Goal: Task Accomplishment & Management: Use online tool/utility

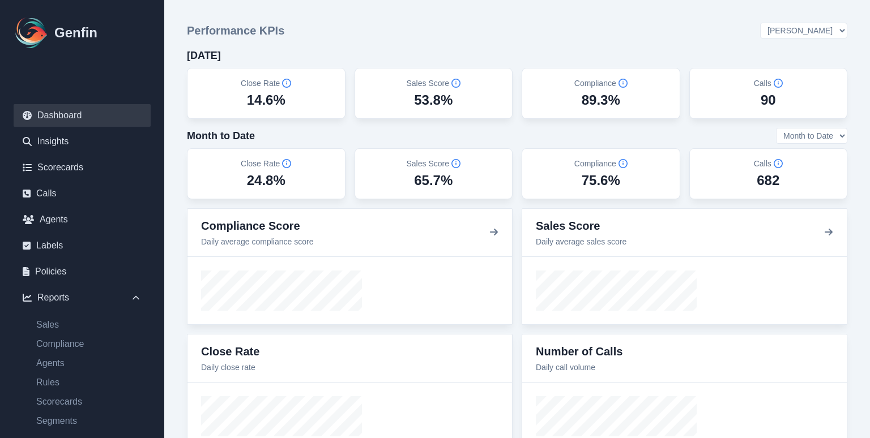
select select "3"
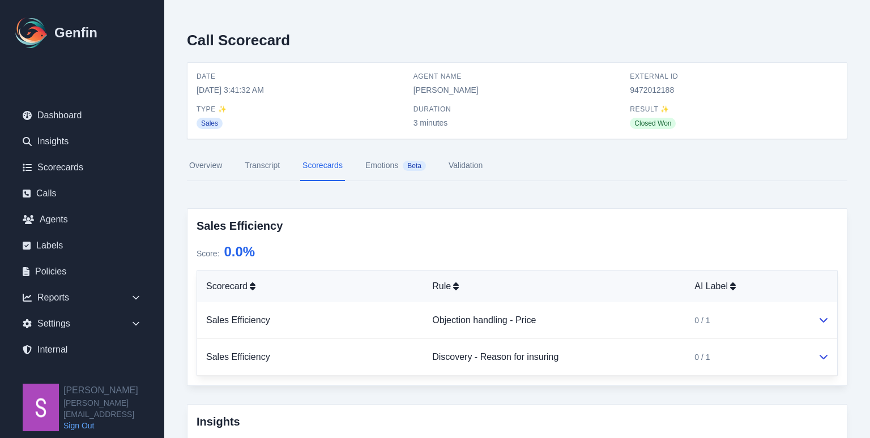
scroll to position [267, 0]
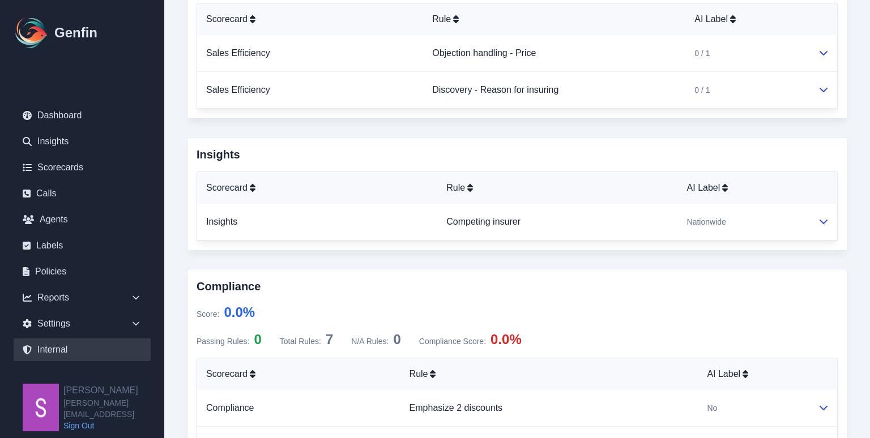
click at [121, 343] on link "Internal" at bounding box center [82, 350] width 137 height 23
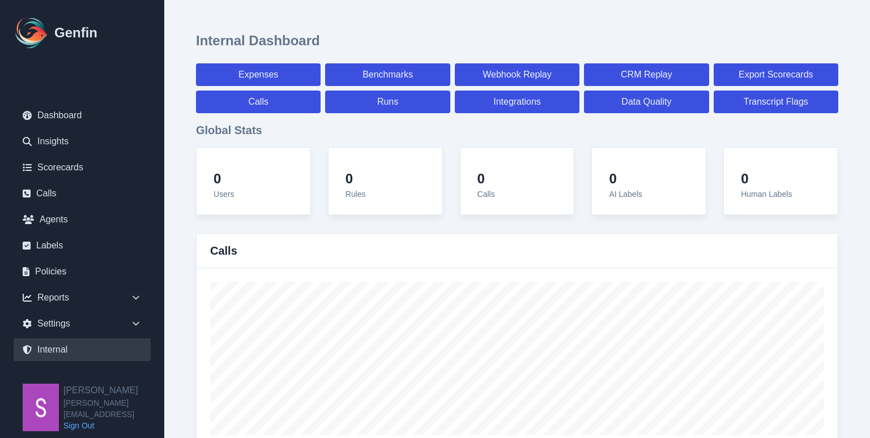
select select "paid"
select select "7"
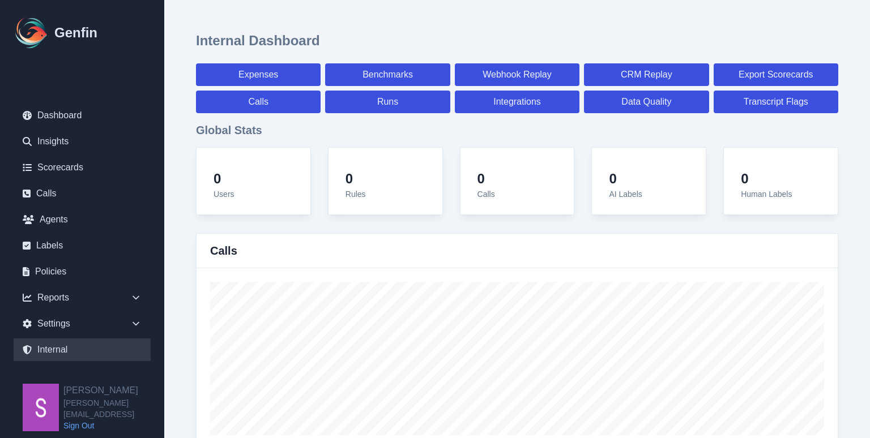
select select "paid"
select select "7"
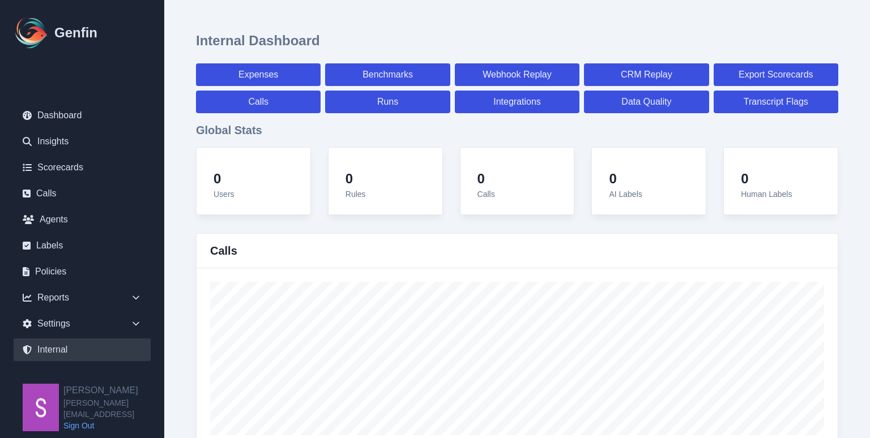
select select "7"
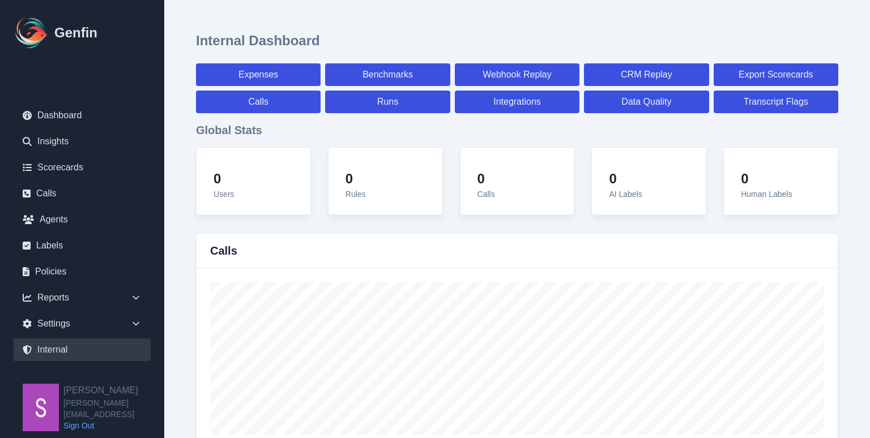
select select "7"
select select "paid"
select select "7"
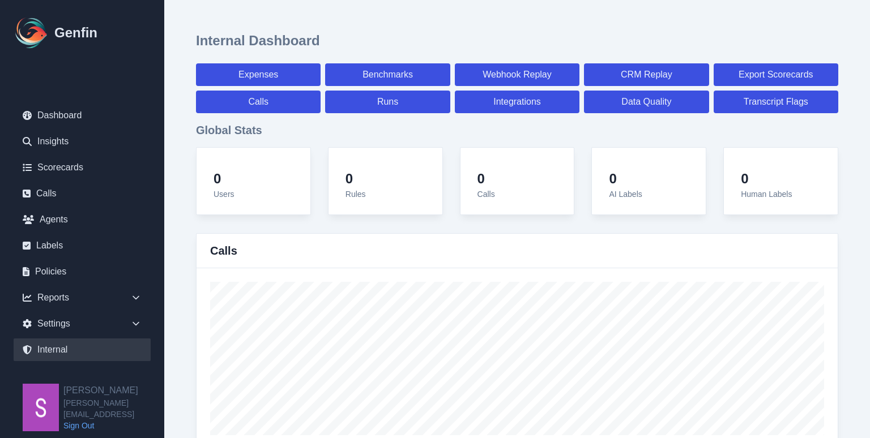
select select "7"
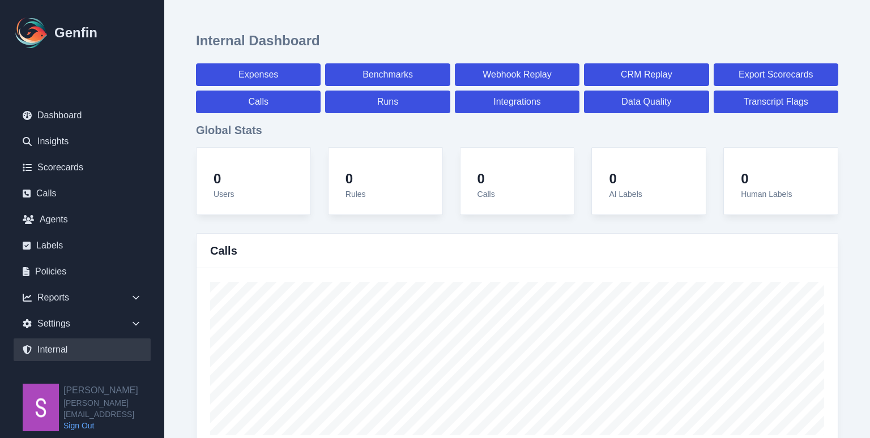
select select "7"
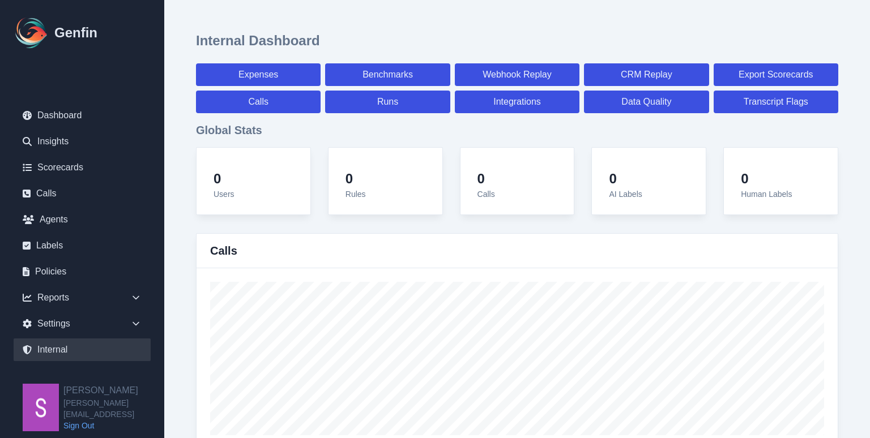
select select "7"
select select "paid"
select select "7"
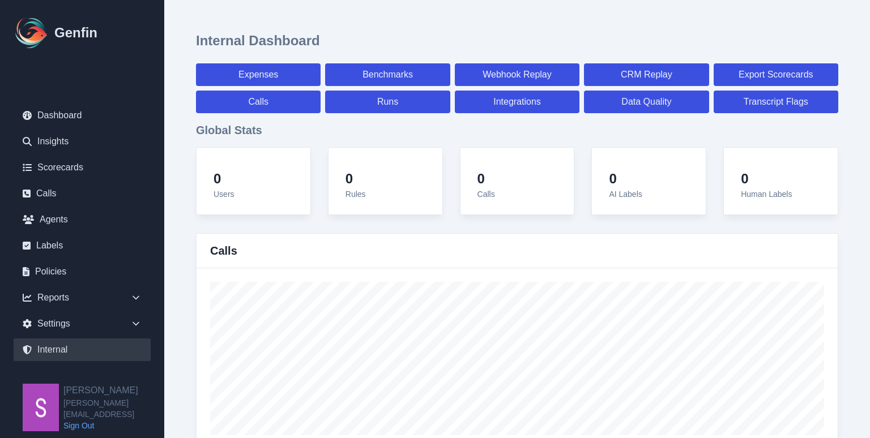
select select "7"
select select "paid"
select select "7"
select select "paid"
select select "7"
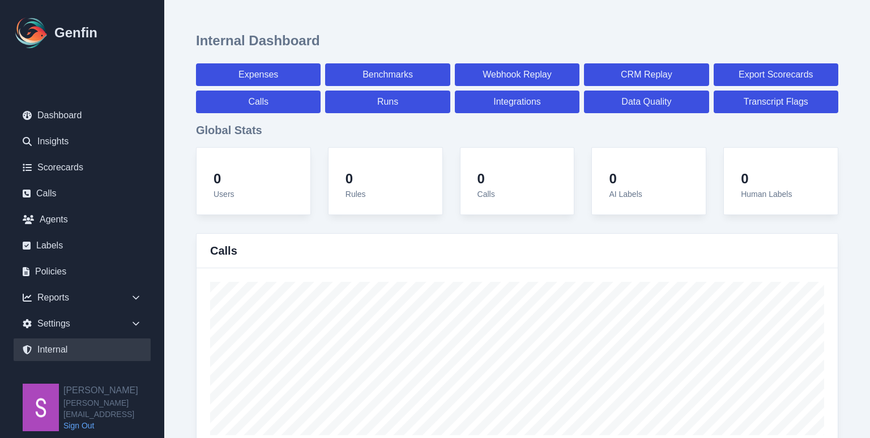
select select "paid"
select select "7"
select select "paid"
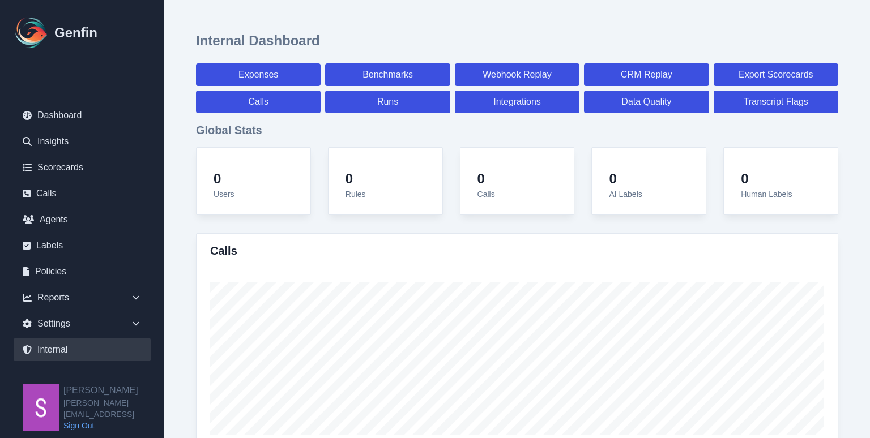
select select "7"
select select "paid"
select select "7"
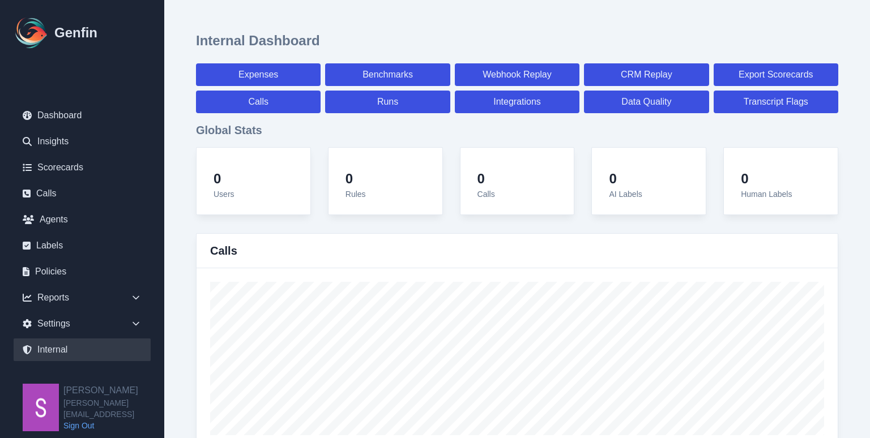
select select "7"
select select "paid"
select select "7"
select select "paid"
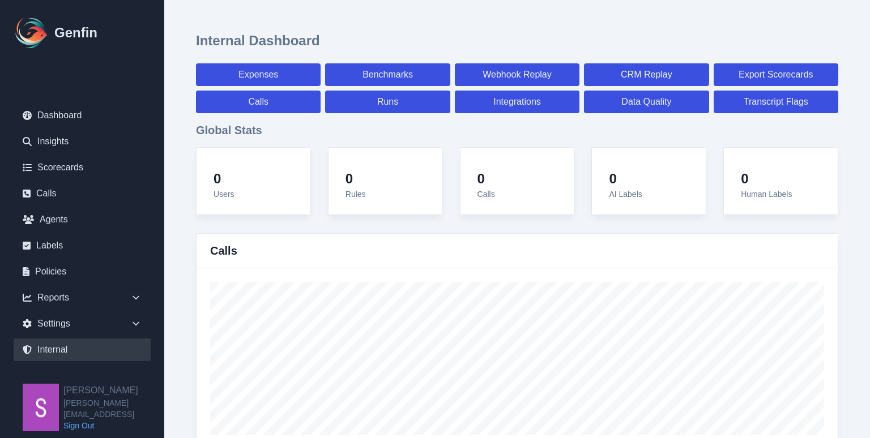
select select "7"
select select "paid"
select select "7"
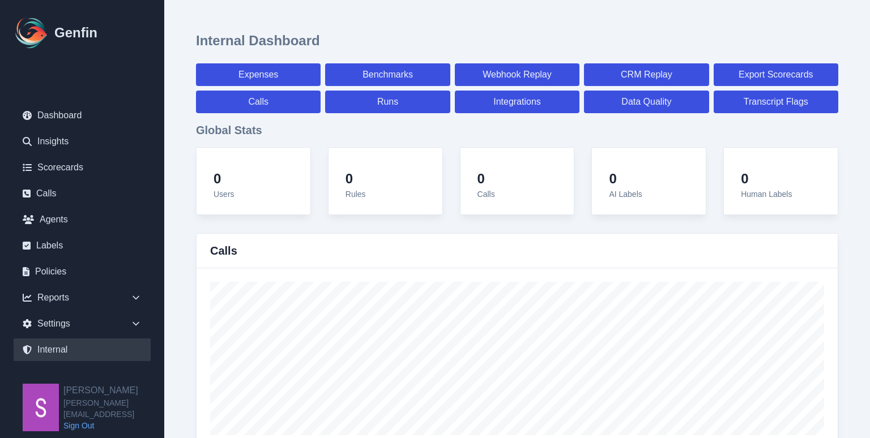
select select "7"
select select "paid"
select select "7"
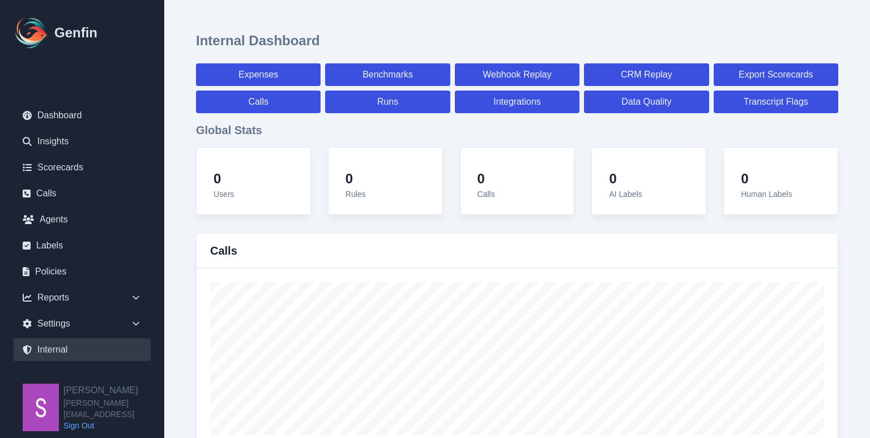
select select "7"
select select "paid"
select select "7"
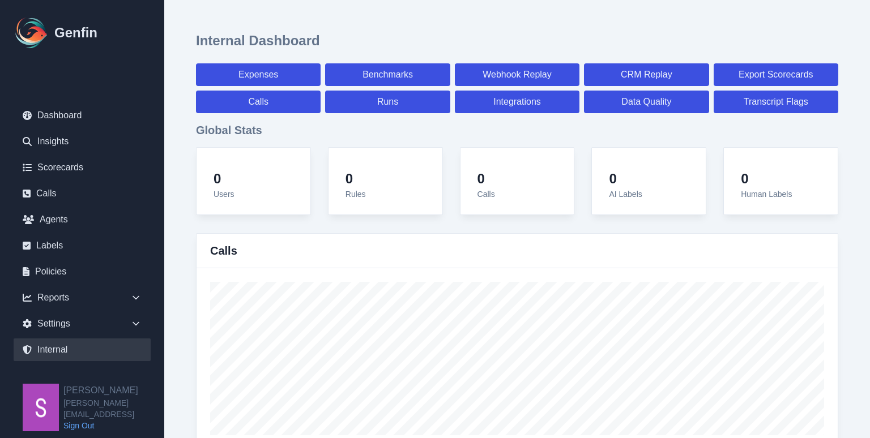
select select "7"
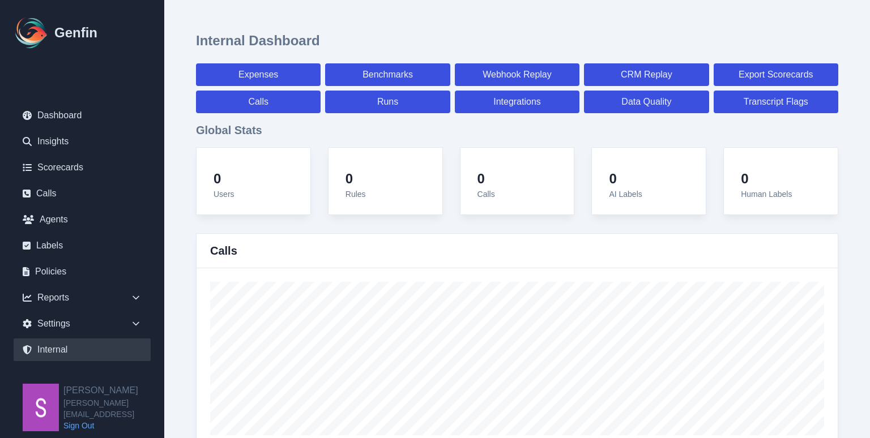
select select "paid"
select select "7"
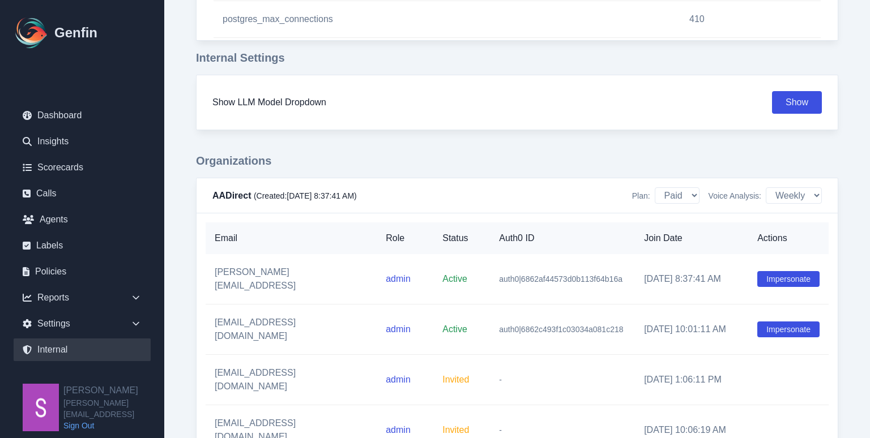
scroll to position [1332, 0]
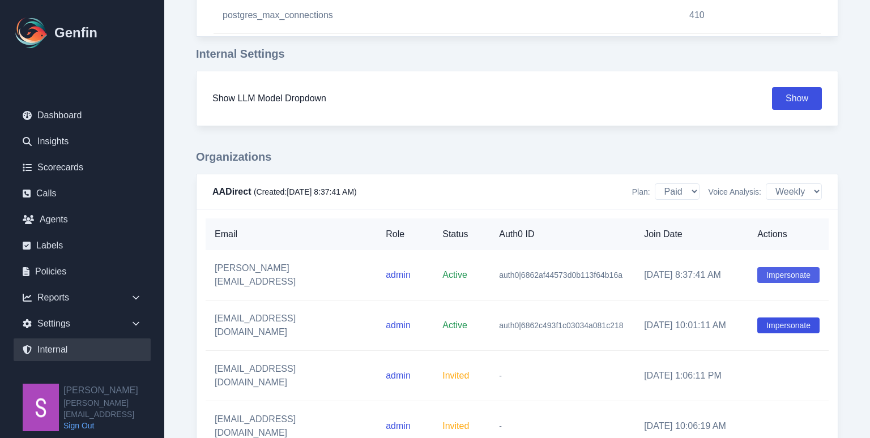
click at [786, 267] on button "Impersonate" at bounding box center [788, 275] width 62 height 16
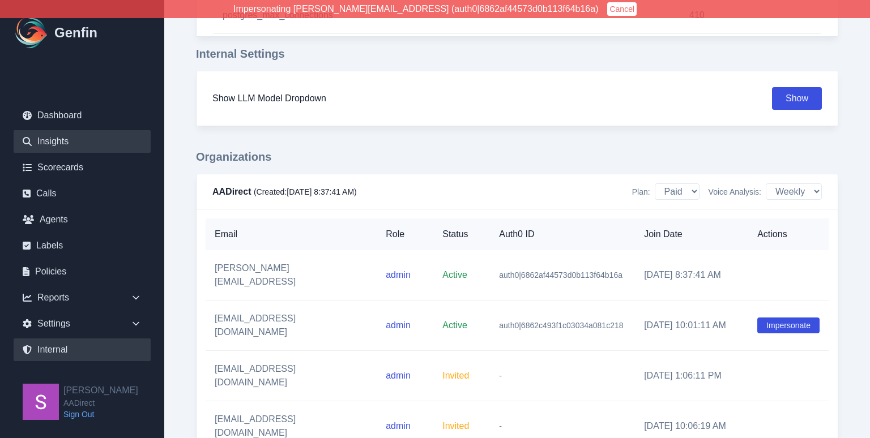
click at [127, 137] on link "Insights" at bounding box center [82, 141] width 137 height 23
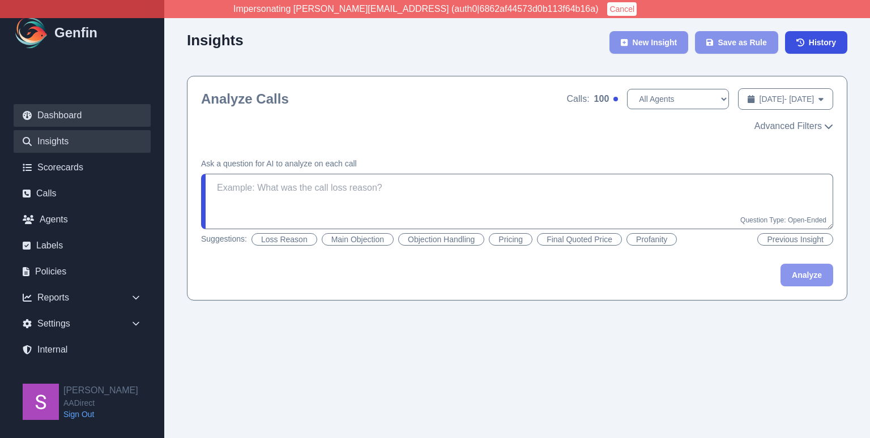
click at [102, 111] on link "Dashboard" at bounding box center [82, 115] width 137 height 23
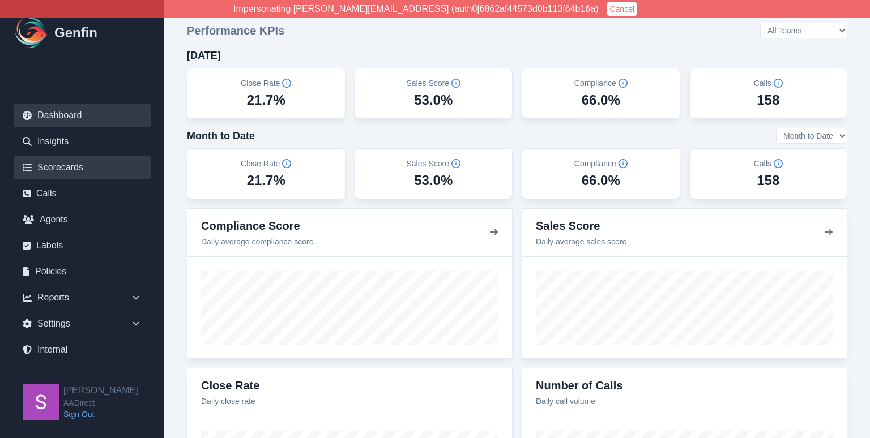
click at [47, 165] on link "Scorecards" at bounding box center [82, 167] width 137 height 23
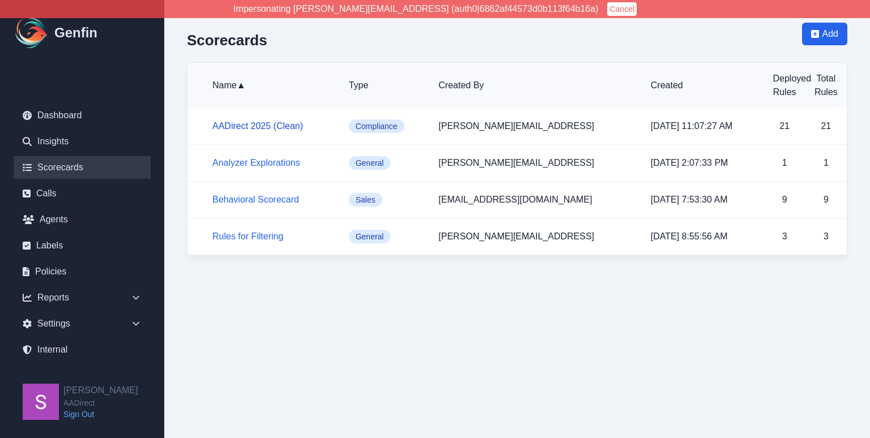
click at [268, 127] on link "AADirect 2025 (Clean)" at bounding box center [257, 126] width 91 height 10
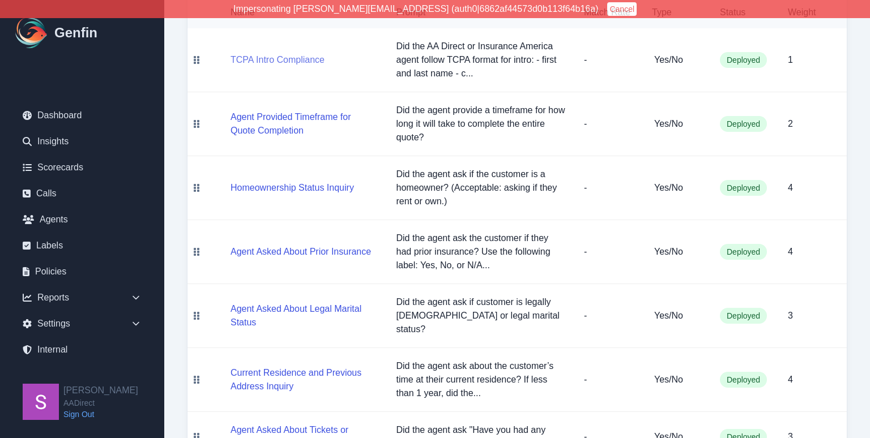
scroll to position [309, 0]
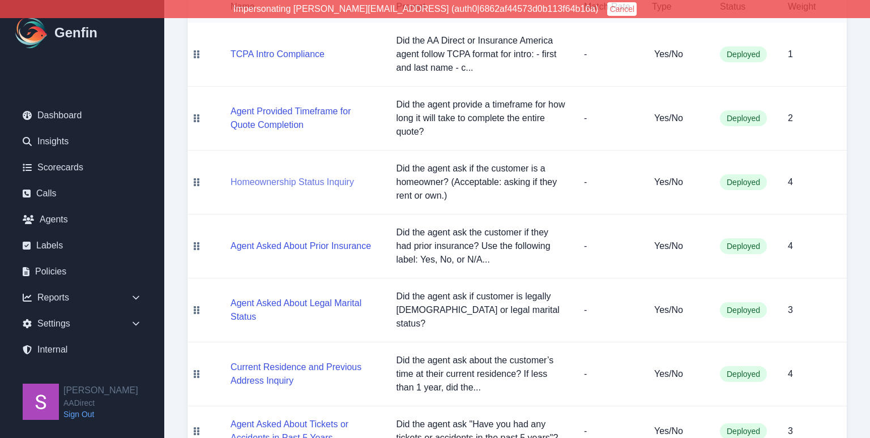
click at [291, 186] on button "Homeownership Status Inquiry" at bounding box center [291, 182] width 123 height 14
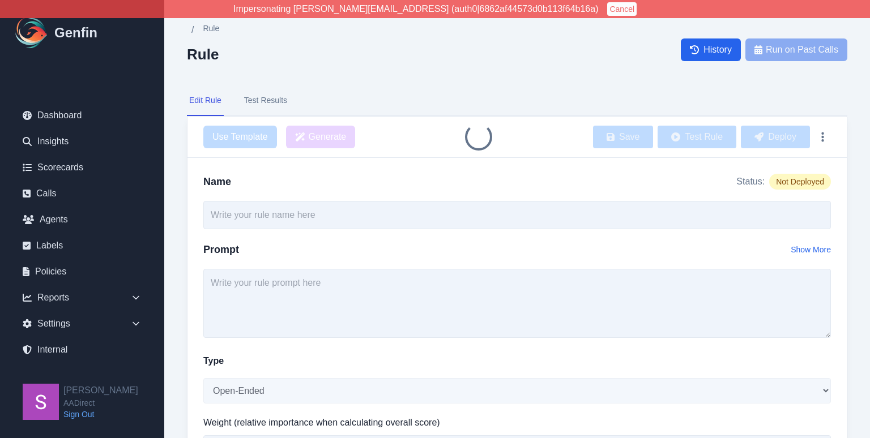
type input "Homeownership Status Inquiry"
type textarea "Did the agent ask if the customer is a homeowner? (Acceptable: asking if they r…"
select select "Yes/No"
type input "4"
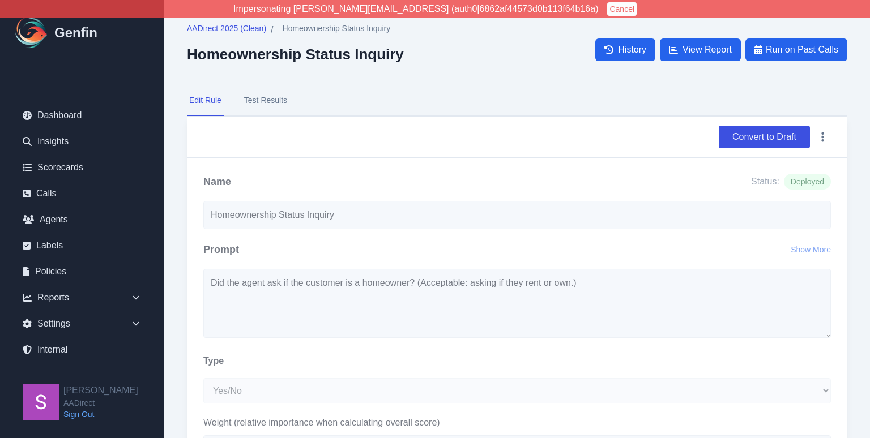
click at [260, 101] on button "Test Results" at bounding box center [266, 100] width 48 height 31
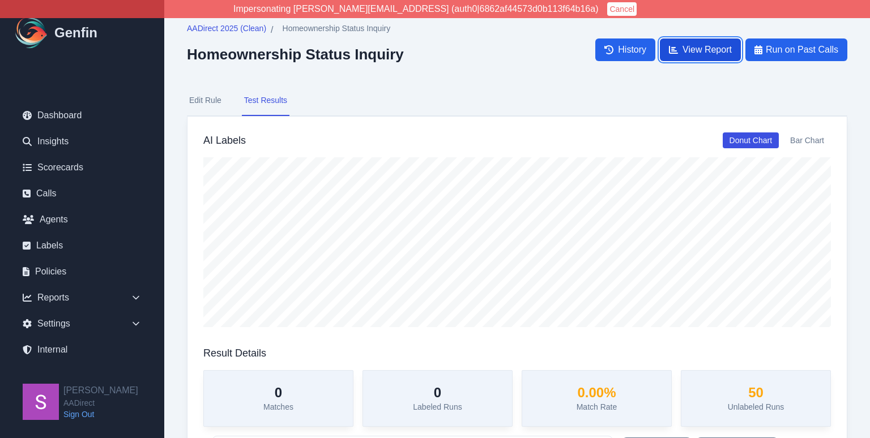
click at [713, 49] on span "View Report" at bounding box center [706, 50] width 49 height 14
select select "14"
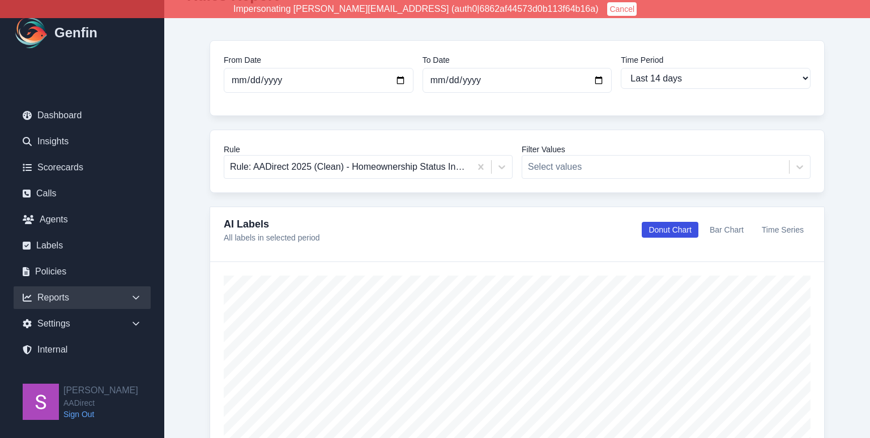
scroll to position [67, 0]
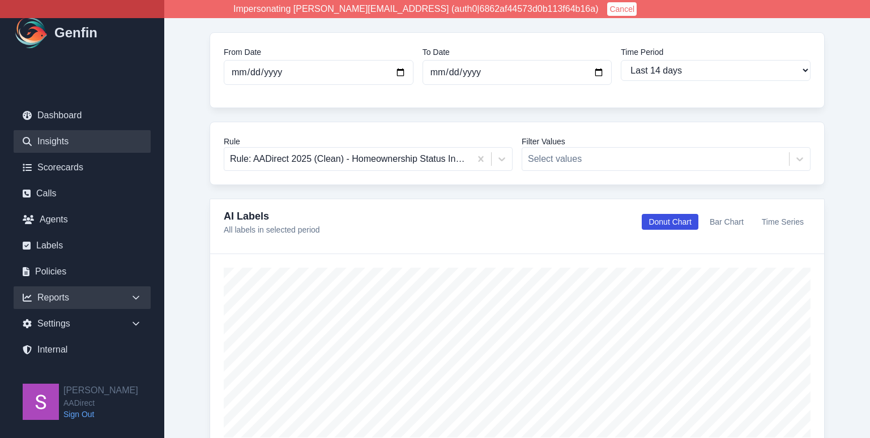
click at [78, 147] on link "Insights" at bounding box center [82, 141] width 137 height 23
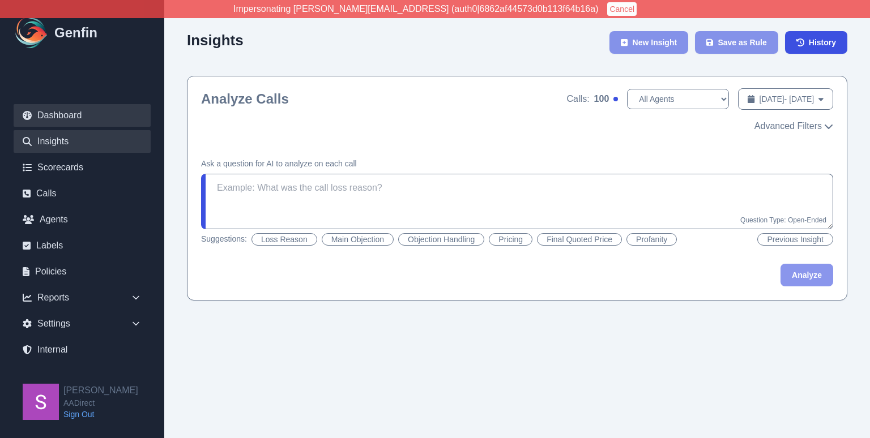
click at [70, 119] on link "Dashboard" at bounding box center [82, 115] width 137 height 23
